Goal: Information Seeking & Learning: Check status

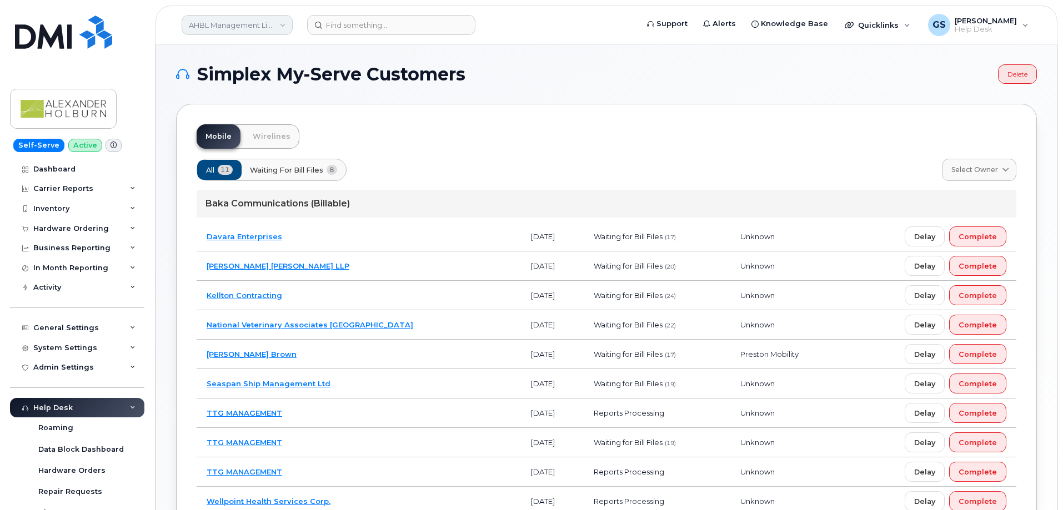
drag, startPoint x: 275, startPoint y: 11, endPoint x: 273, endPoint y: 33, distance: 22.3
click at [275, 12] on header "AHBL Management Limited Partnership Support Alerts Knowledge Base Quicklinks Su…" at bounding box center [606, 25] width 902 height 39
click at [273, 33] on link "AHBL Management Limited Partnership" at bounding box center [237, 25] width 111 height 20
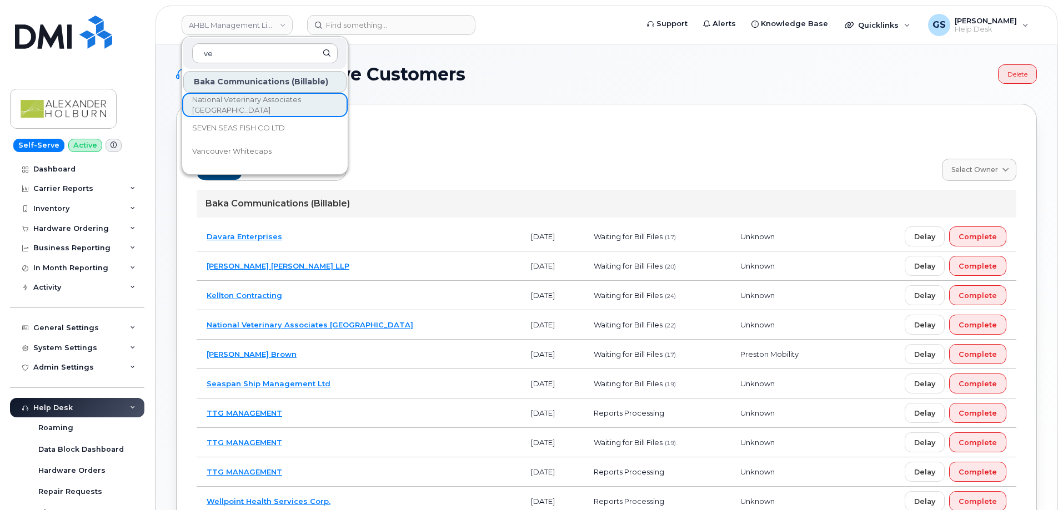
type input "v"
type input "[PERSON_NAME]"
click at [309, 109] on link "Belterra" at bounding box center [264, 105] width 163 height 22
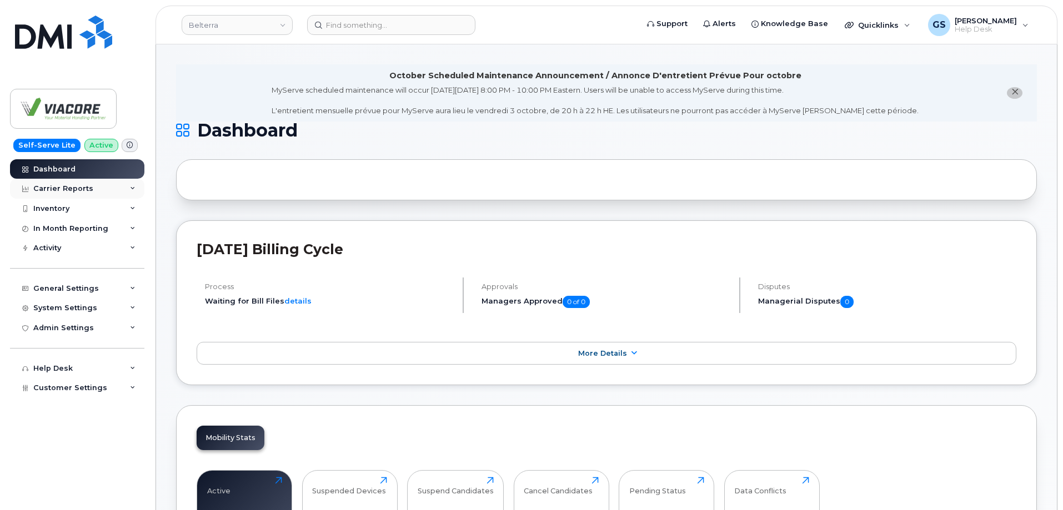
click at [82, 190] on div "Carrier Reports" at bounding box center [63, 188] width 60 height 9
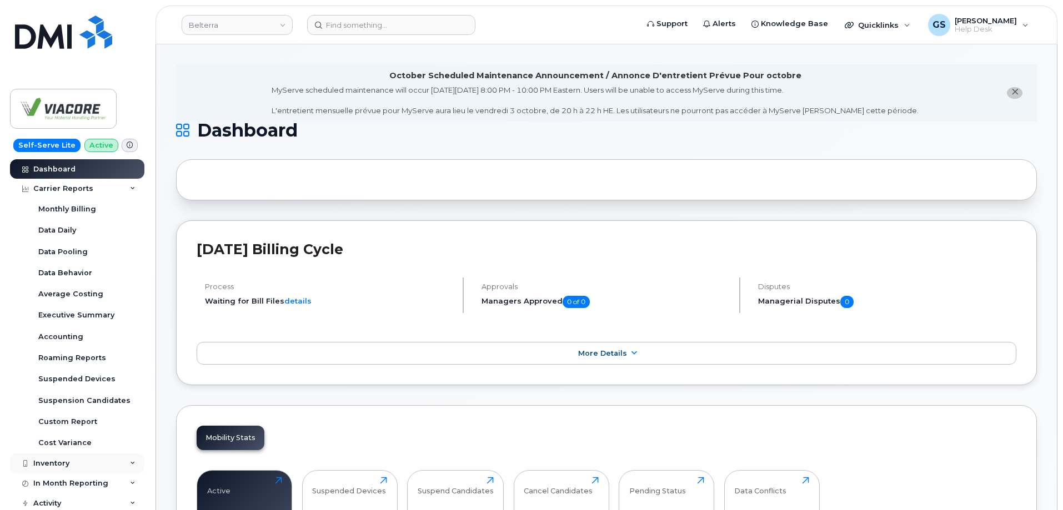
click at [88, 466] on div "Inventory" at bounding box center [77, 464] width 134 height 20
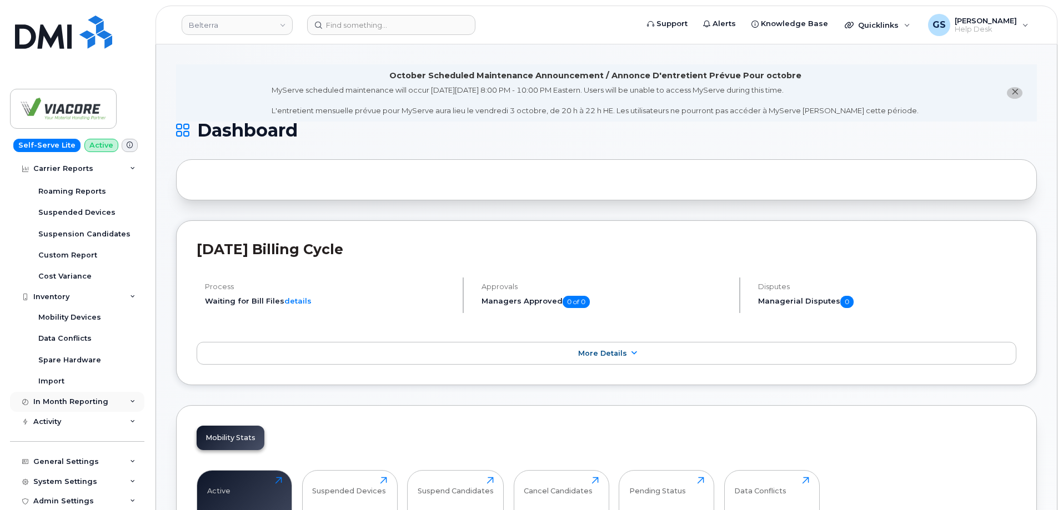
click at [74, 401] on div "In Month Reporting" at bounding box center [70, 402] width 75 height 9
click at [84, 418] on div "Activity" at bounding box center [77, 422] width 134 height 20
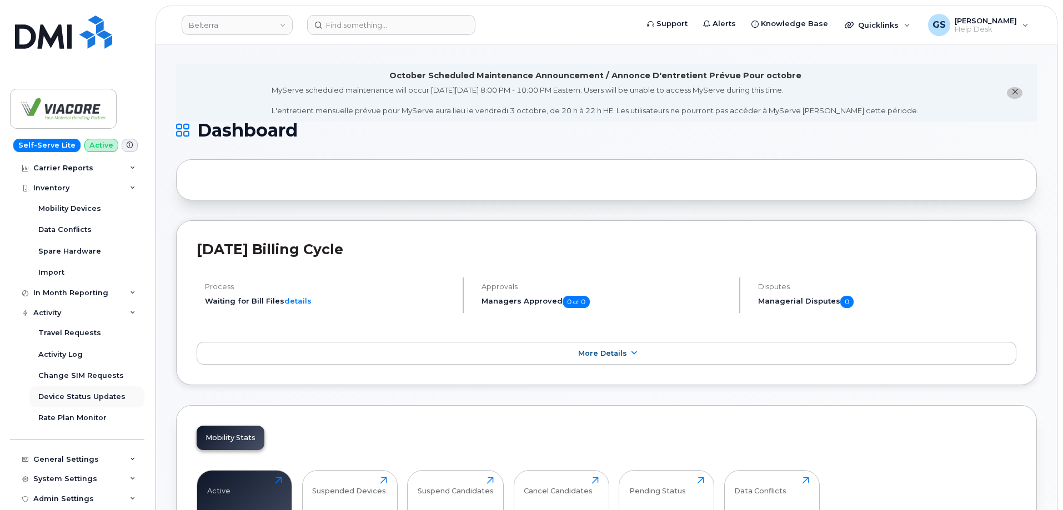
scroll to position [278, 0]
click at [89, 354] on link "Activity Log" at bounding box center [86, 352] width 115 height 21
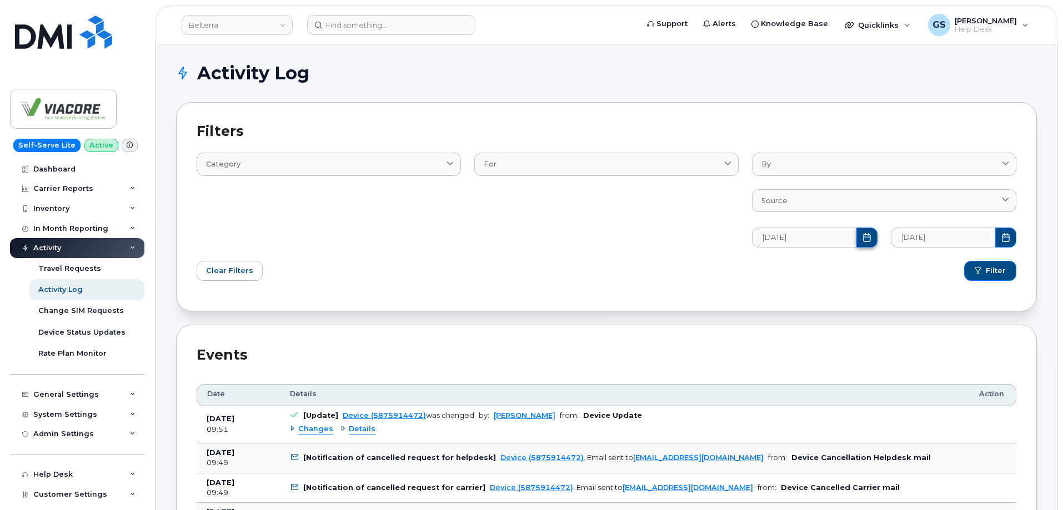
click at [874, 246] on button "Choose Date" at bounding box center [866, 238] width 21 height 20
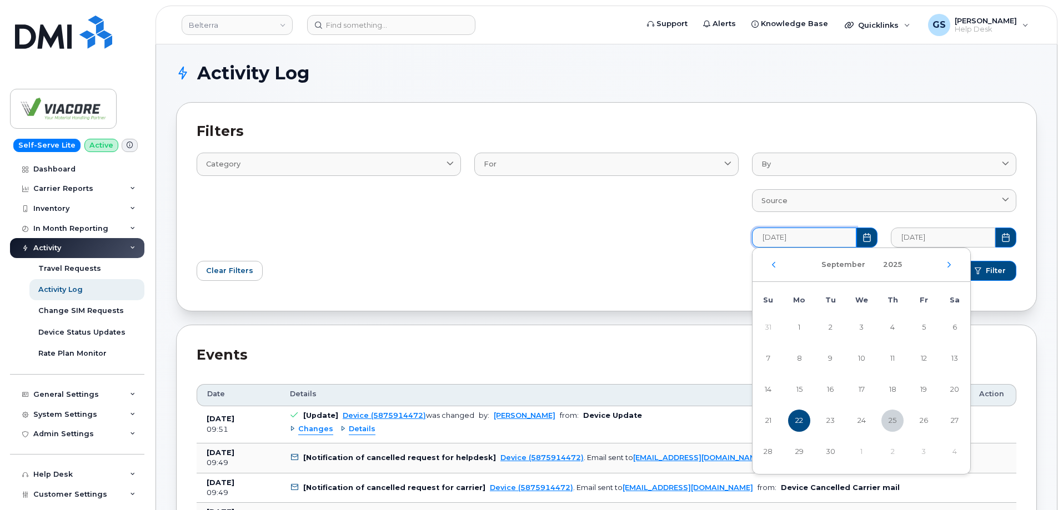
click at [776, 268] on div "[DATE]" at bounding box center [861, 265] width 218 height 34
click at [776, 265] on icon "Previous Month" at bounding box center [773, 264] width 7 height 9
click at [926, 328] on span "1" at bounding box center [923, 328] width 22 height 22
type input "08/01/2025"
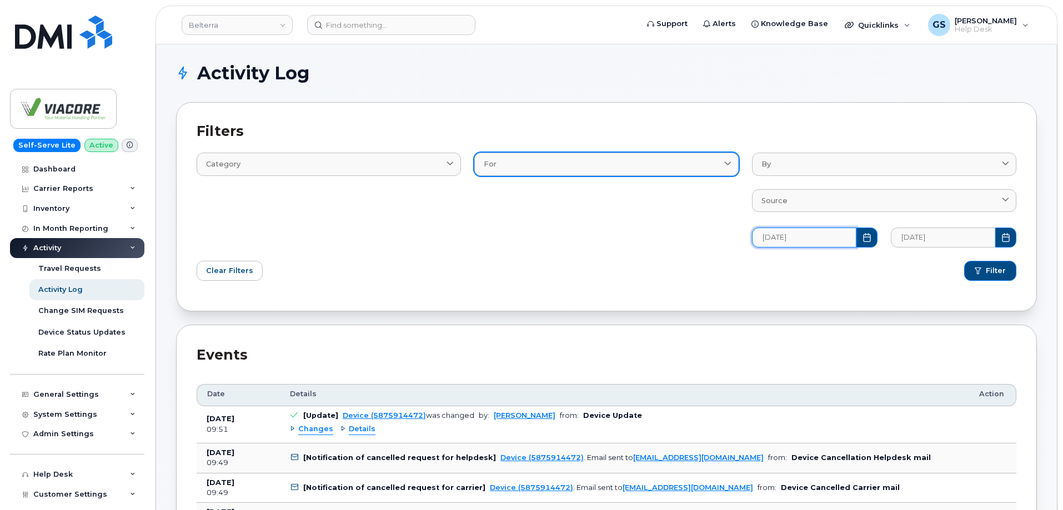
click at [622, 162] on div "For" at bounding box center [606, 164] width 245 height 11
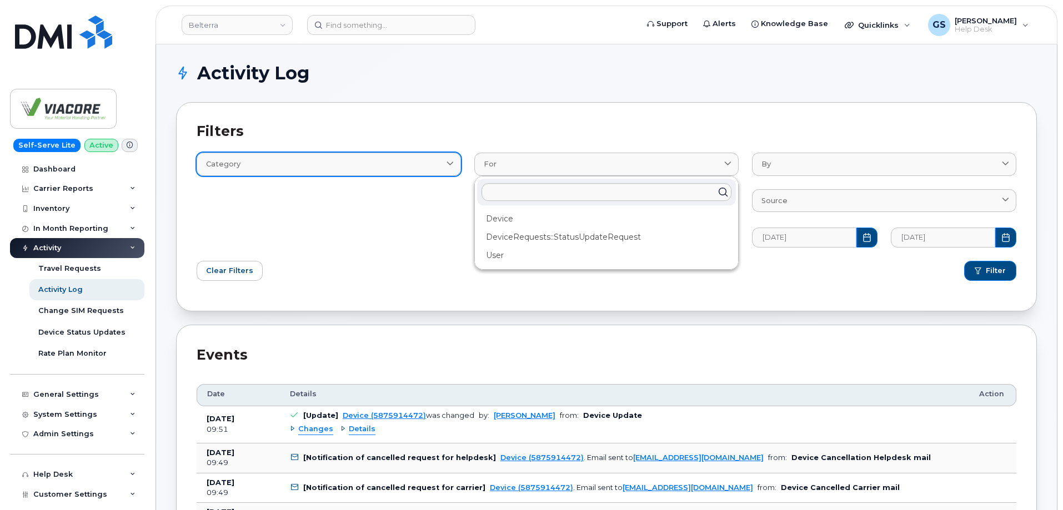
click at [400, 169] on div "Category" at bounding box center [328, 164] width 245 height 11
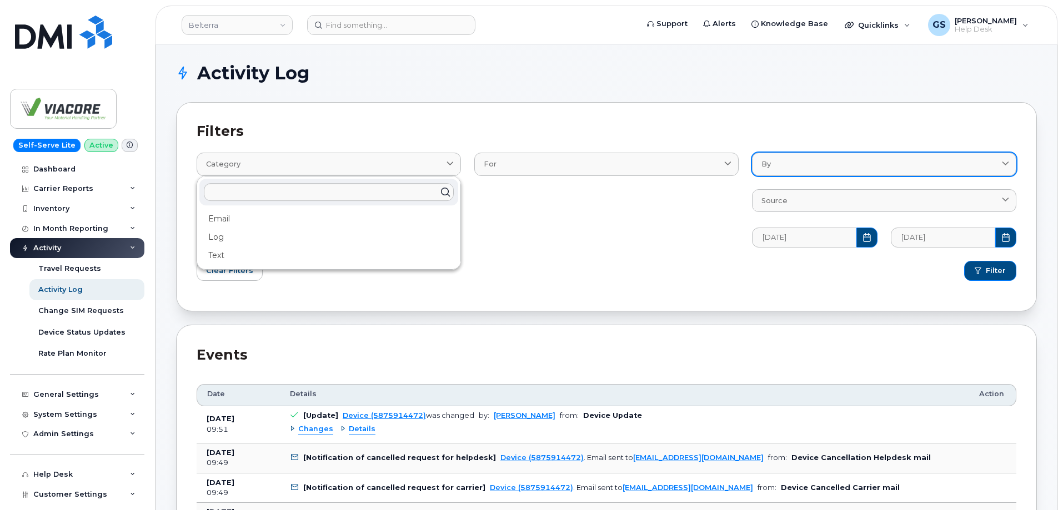
click at [951, 172] on link "By" at bounding box center [884, 164] width 264 height 23
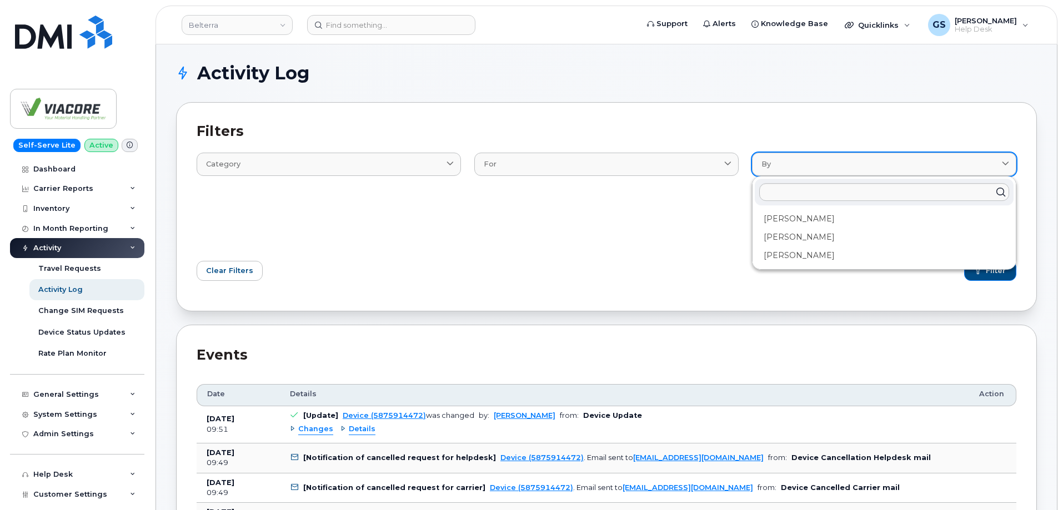
click at [958, 165] on div "By" at bounding box center [883, 164] width 245 height 11
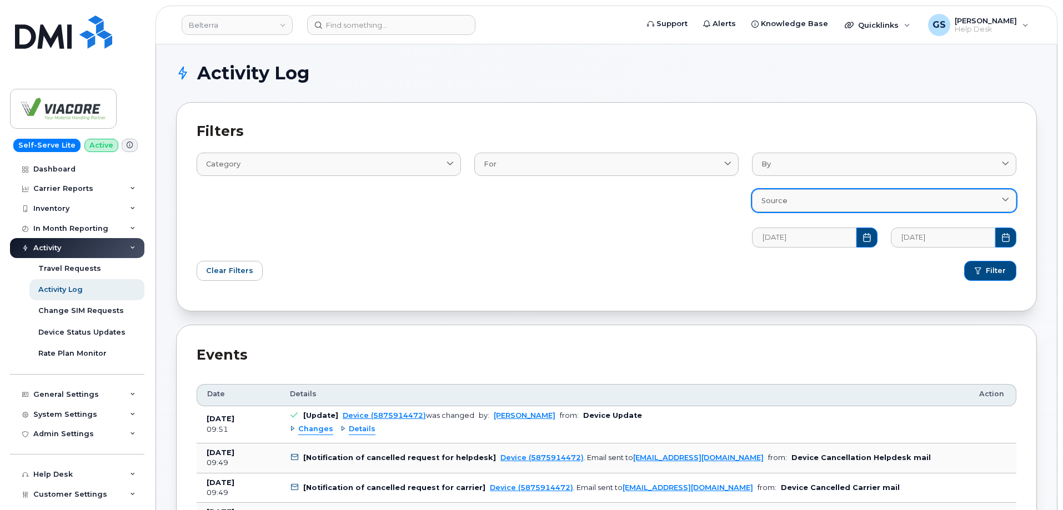
click at [958, 193] on link "Source" at bounding box center [884, 200] width 264 height 23
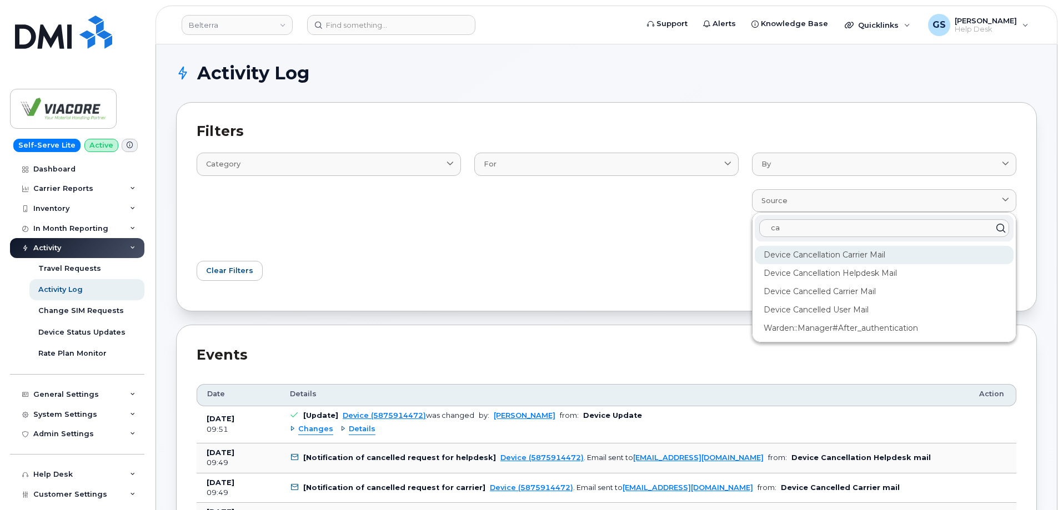
type input "ca"
click at [893, 253] on div "Device Cancellation Carrier Mail" at bounding box center [884, 255] width 259 height 18
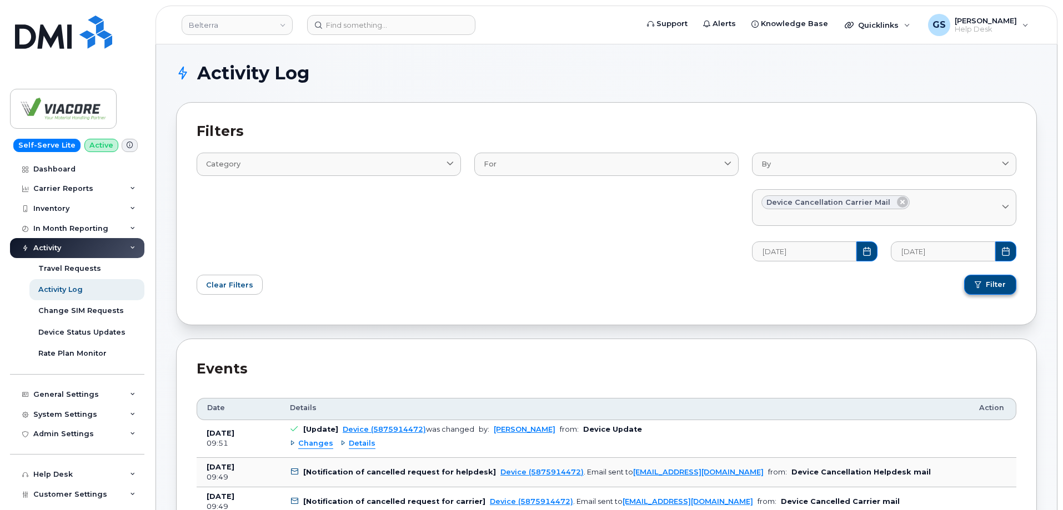
click at [997, 291] on button "Filter" at bounding box center [990, 285] width 52 height 20
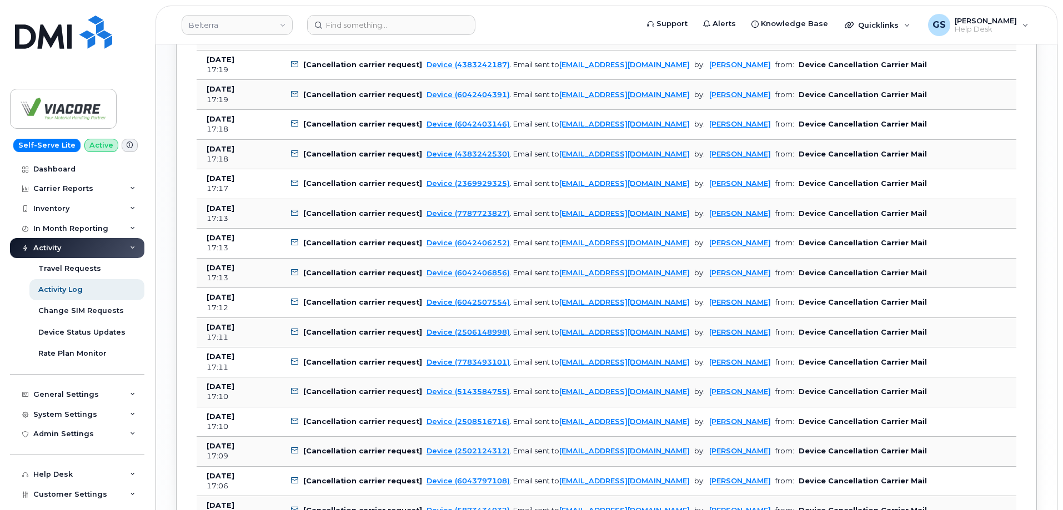
scroll to position [1254, 0]
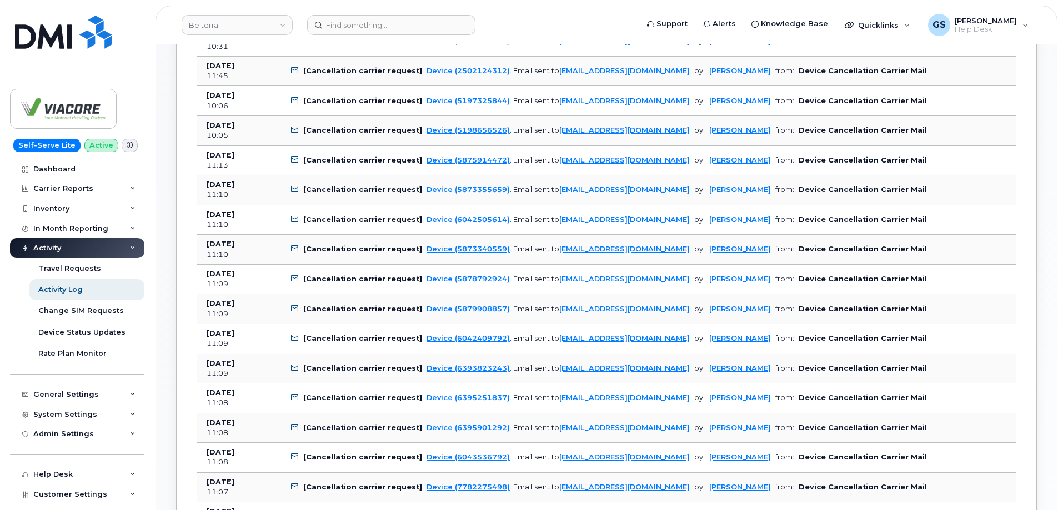
scroll to position [0, 0]
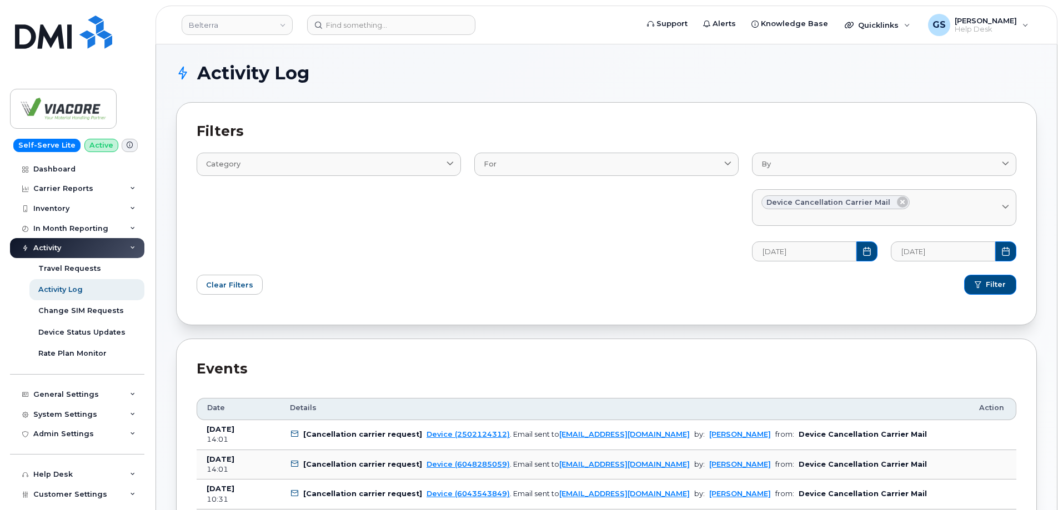
click at [581, 255] on div "For AccountingCategory BillProcessingWorkflow BillingData Contact Device Device…" at bounding box center [607, 200] width 278 height 135
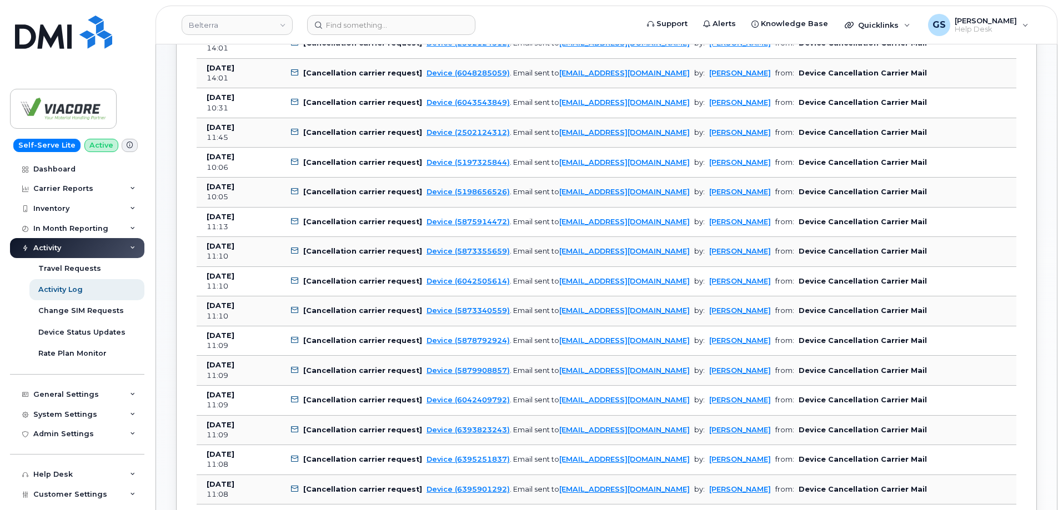
scroll to position [389, 0]
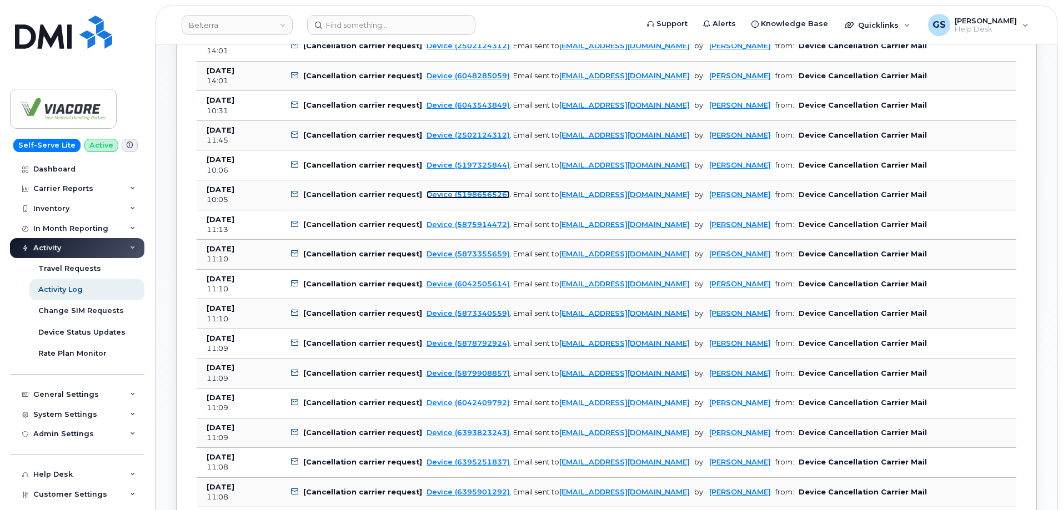
click at [455, 195] on link "Device (5198656526)" at bounding box center [467, 194] width 83 height 8
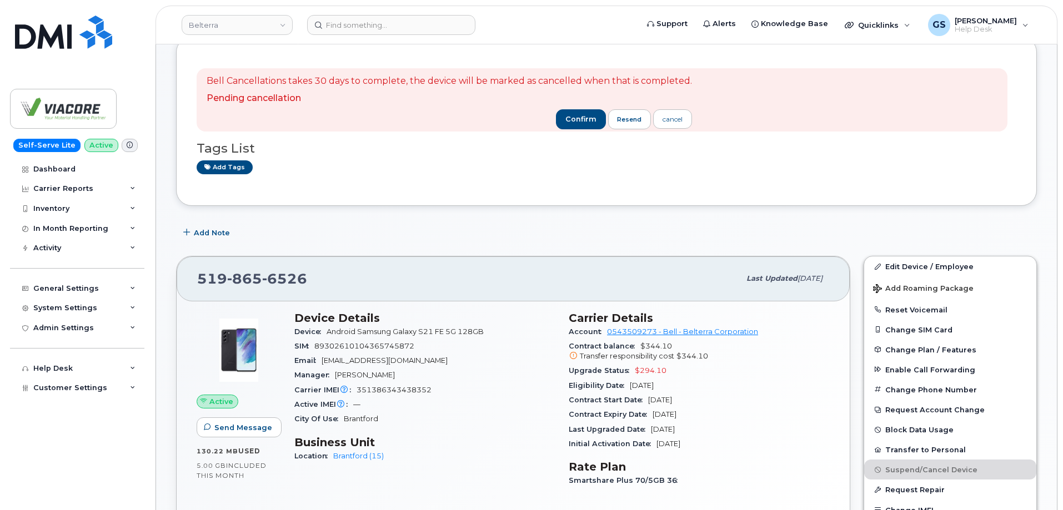
scroll to position [444, 0]
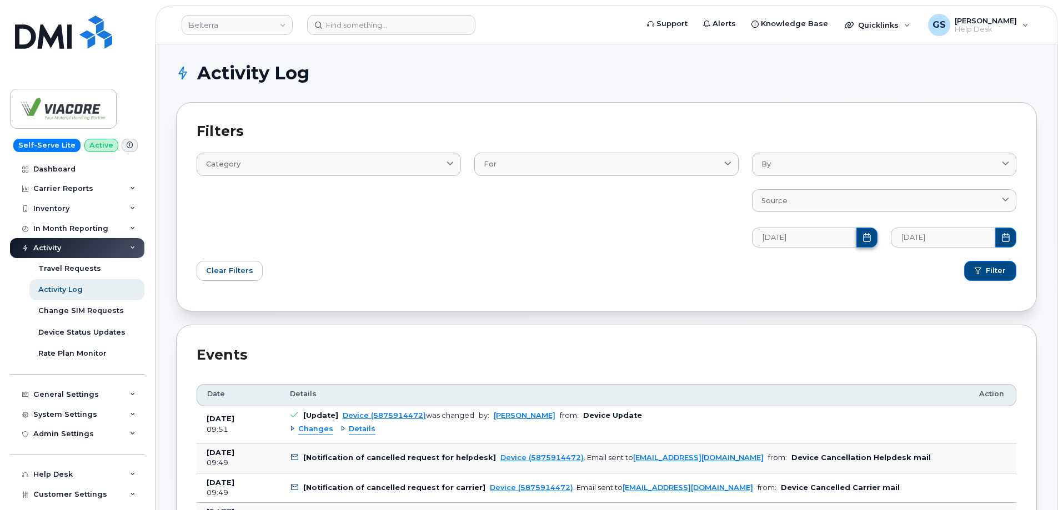
click at [866, 234] on icon "Choose Date" at bounding box center [866, 237] width 7 height 9
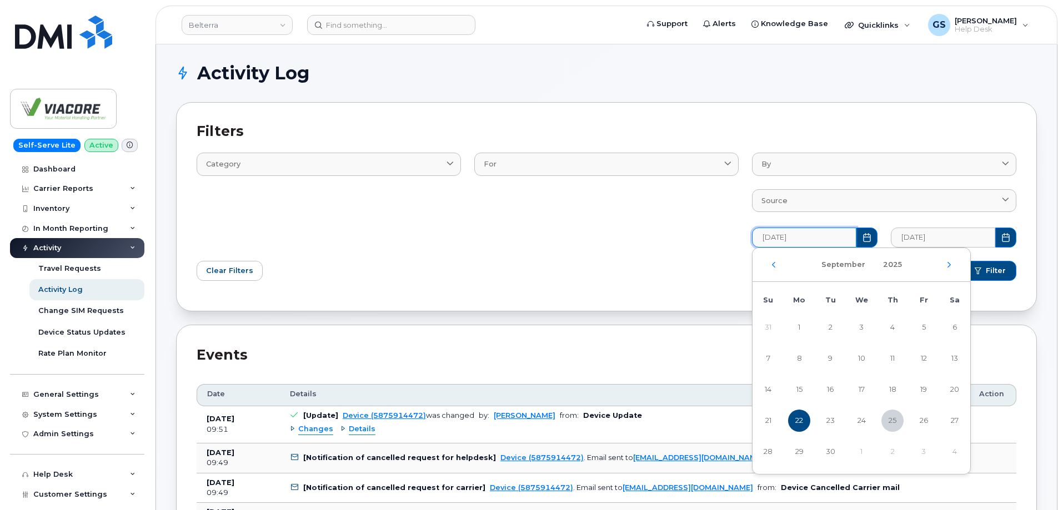
click at [769, 264] on div "[DATE]" at bounding box center [861, 265] width 218 height 34
click at [772, 265] on icon "Previous Month" at bounding box center [773, 264] width 7 height 9
click at [931, 329] on span "1" at bounding box center [923, 328] width 22 height 22
type input "08/01/2025"
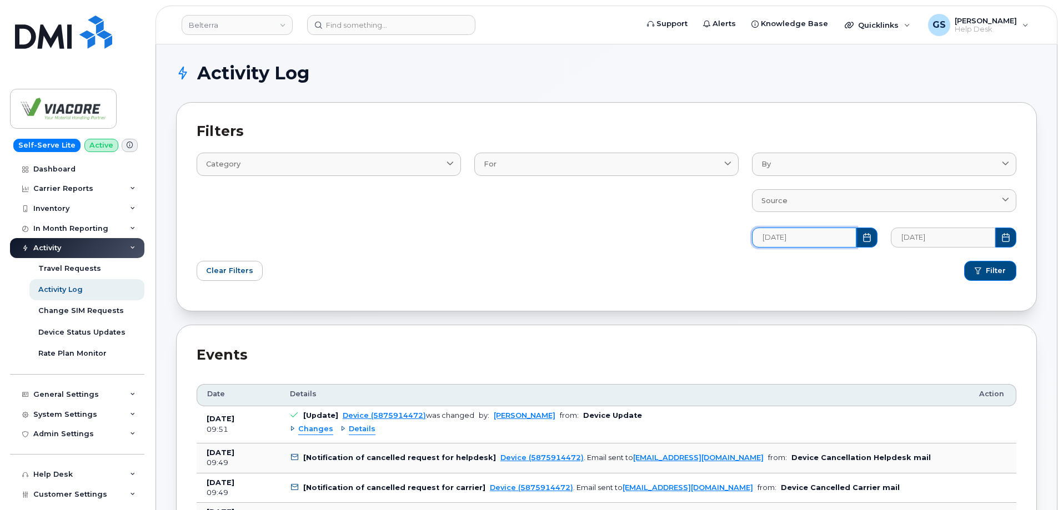
click at [598, 272] on div "Clear Filters" at bounding box center [398, 270] width 416 height 33
click at [351, 73] on h1 "Activity Log" at bounding box center [603, 73] width 855 height 18
drag, startPoint x: 182, startPoint y: 68, endPoint x: 318, endPoint y: 66, distance: 136.6
click at [318, 66] on h1 "Activity Log" at bounding box center [603, 73] width 855 height 18
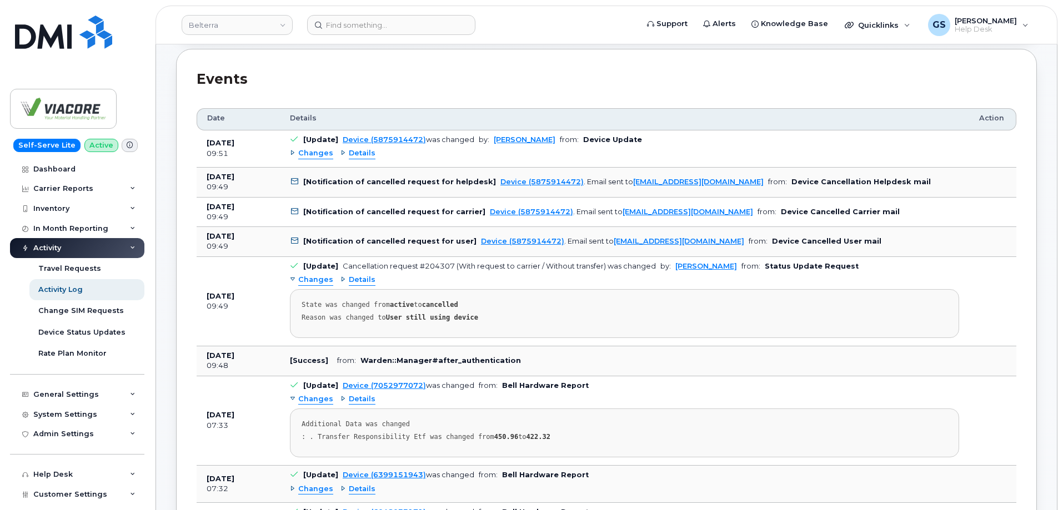
scroll to position [278, 0]
